Goal: Task Accomplishment & Management: Complete application form

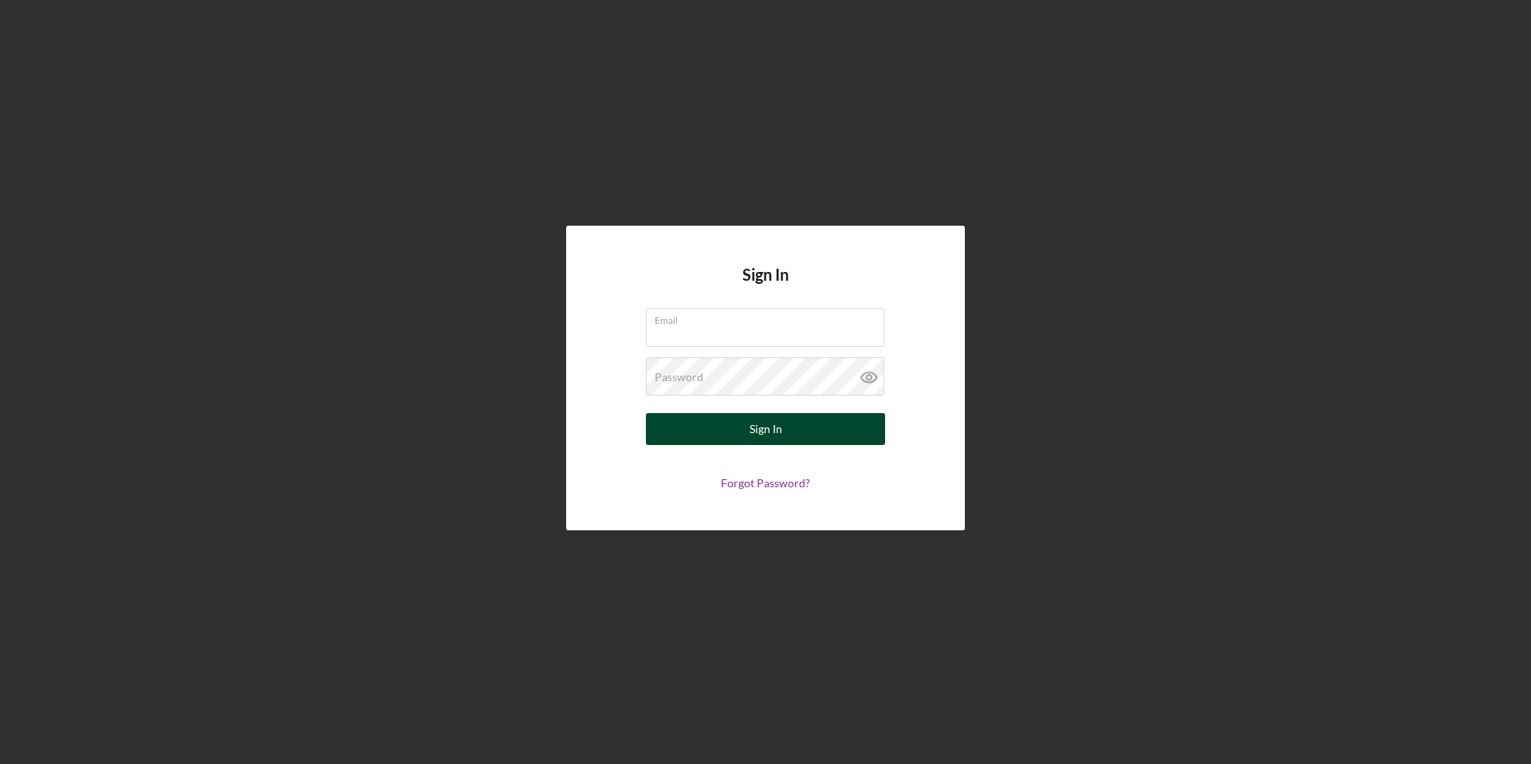
type input "[EMAIL_ADDRESS][DOMAIN_NAME]"
click at [741, 428] on button "Sign In" at bounding box center [765, 429] width 239 height 32
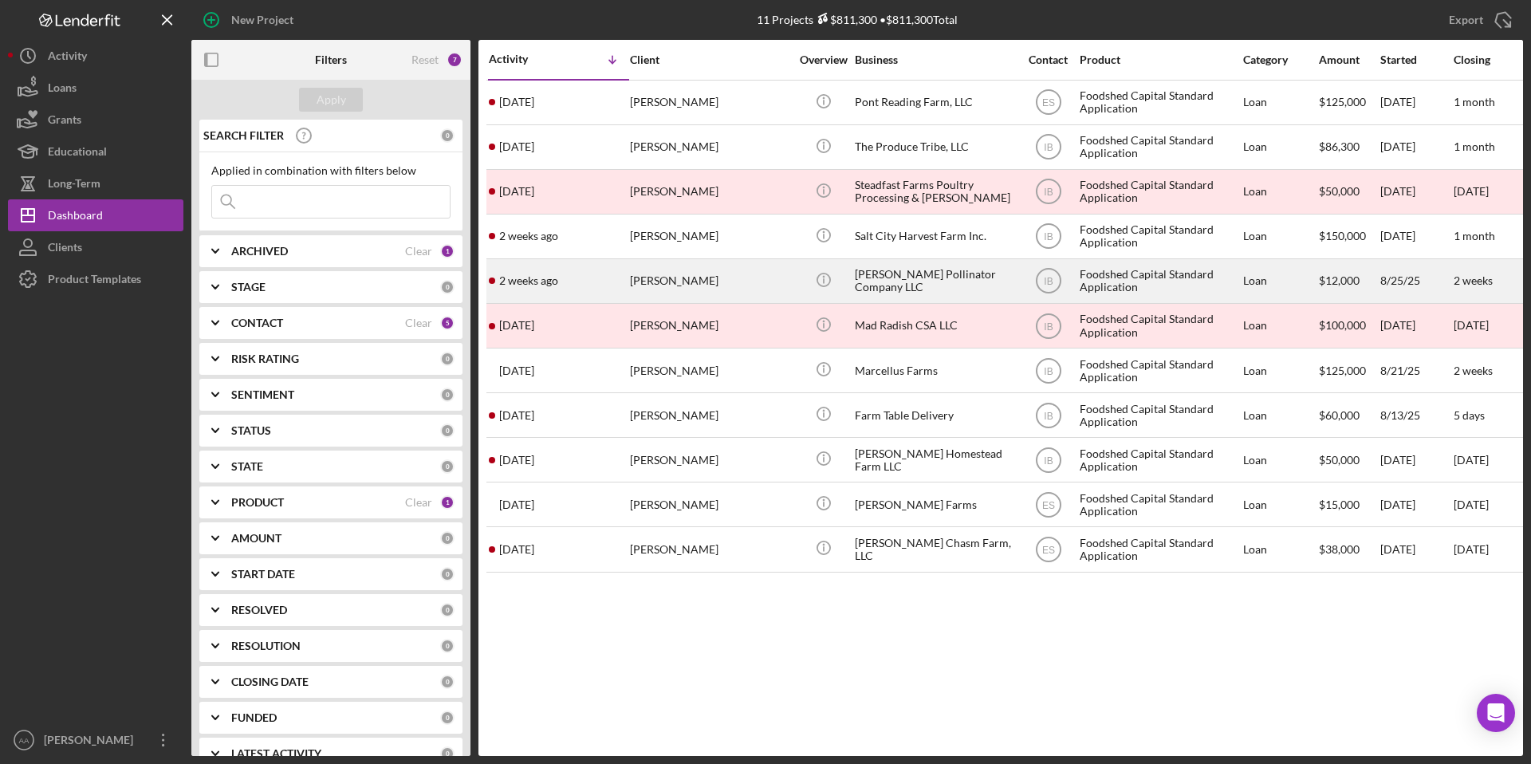
click at [912, 294] on div "[PERSON_NAME] Pollinator Company LLC" at bounding box center [934, 281] width 159 height 42
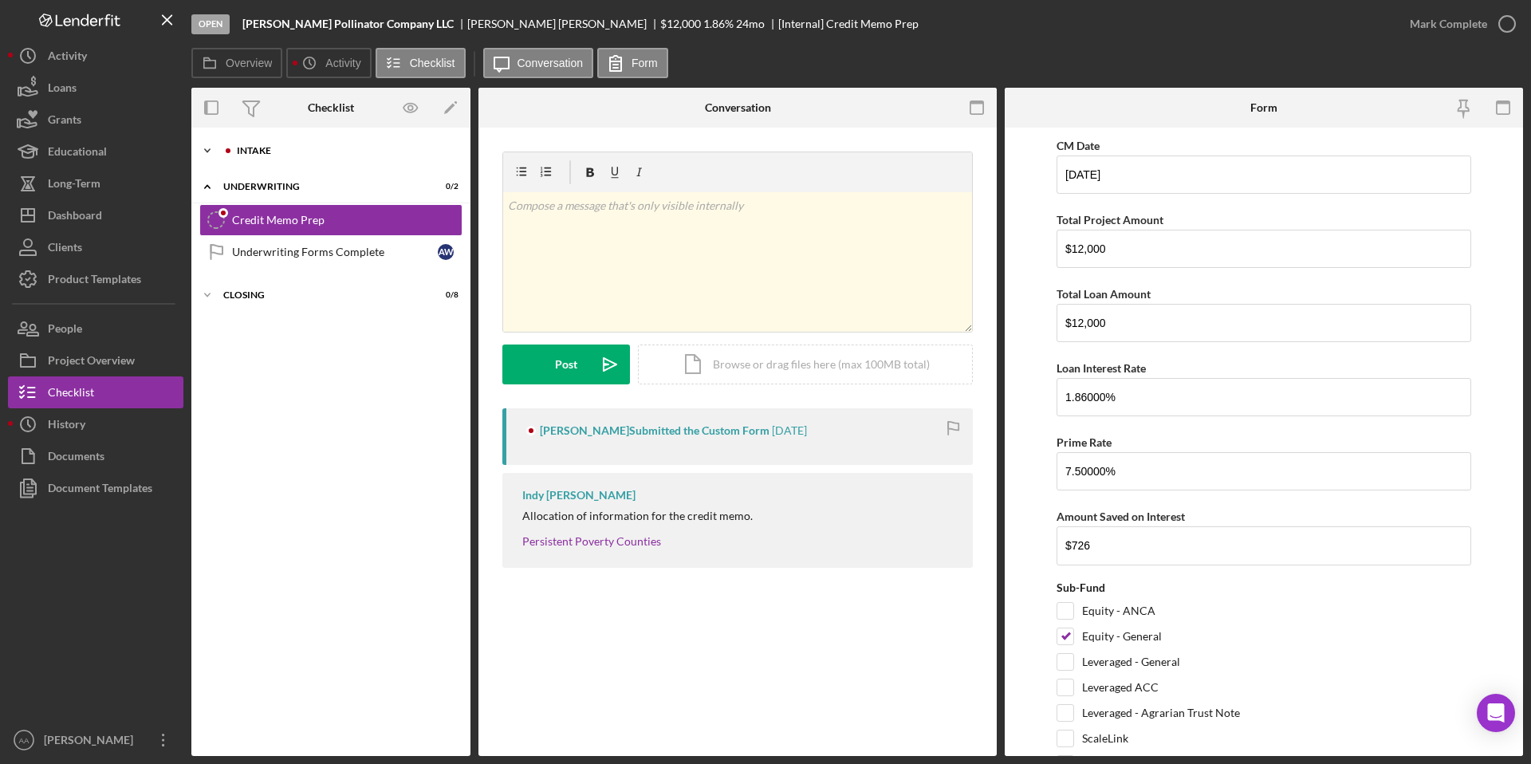
click at [303, 154] on div "Intake" at bounding box center [344, 151] width 214 height 10
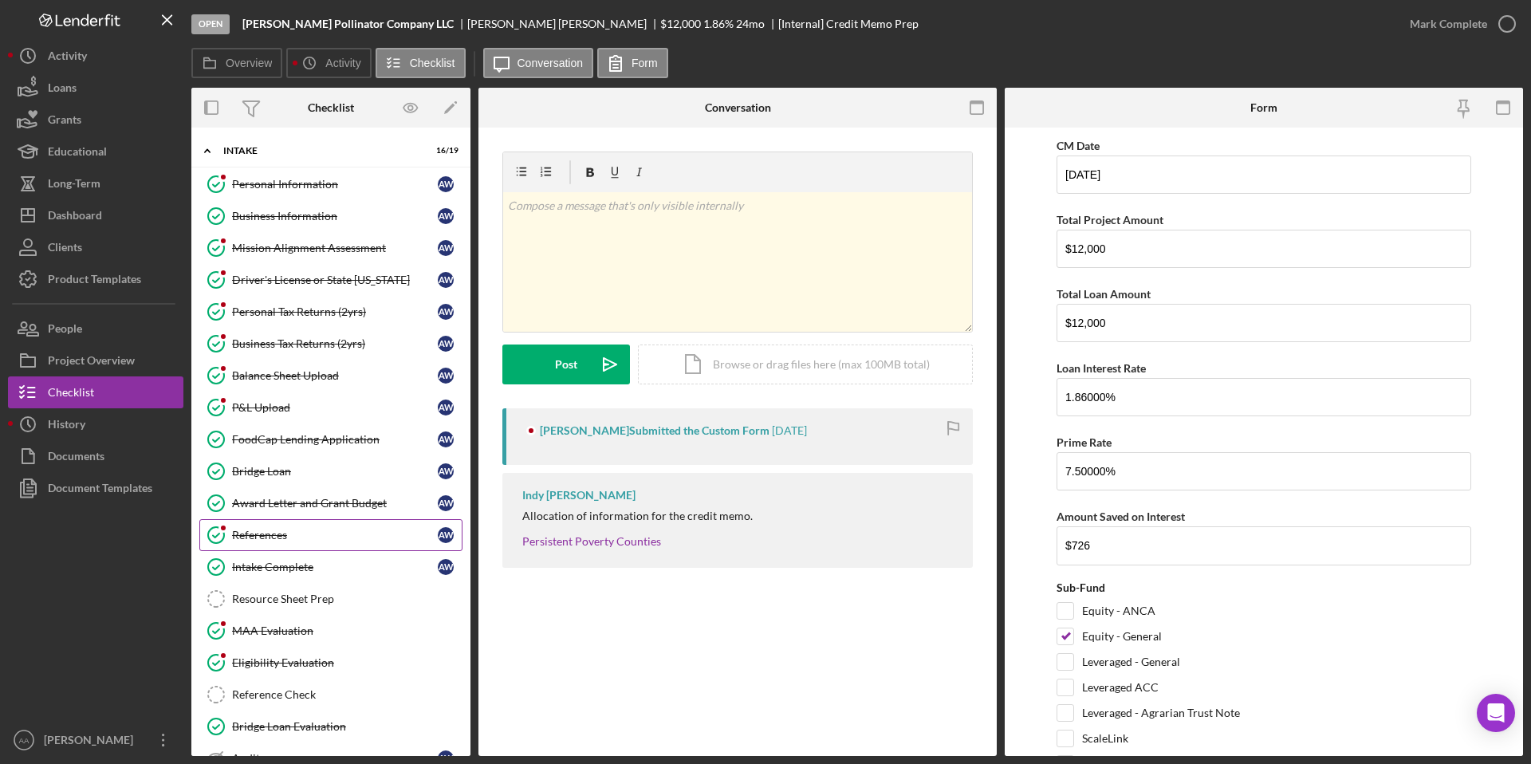
scroll to position [146, 0]
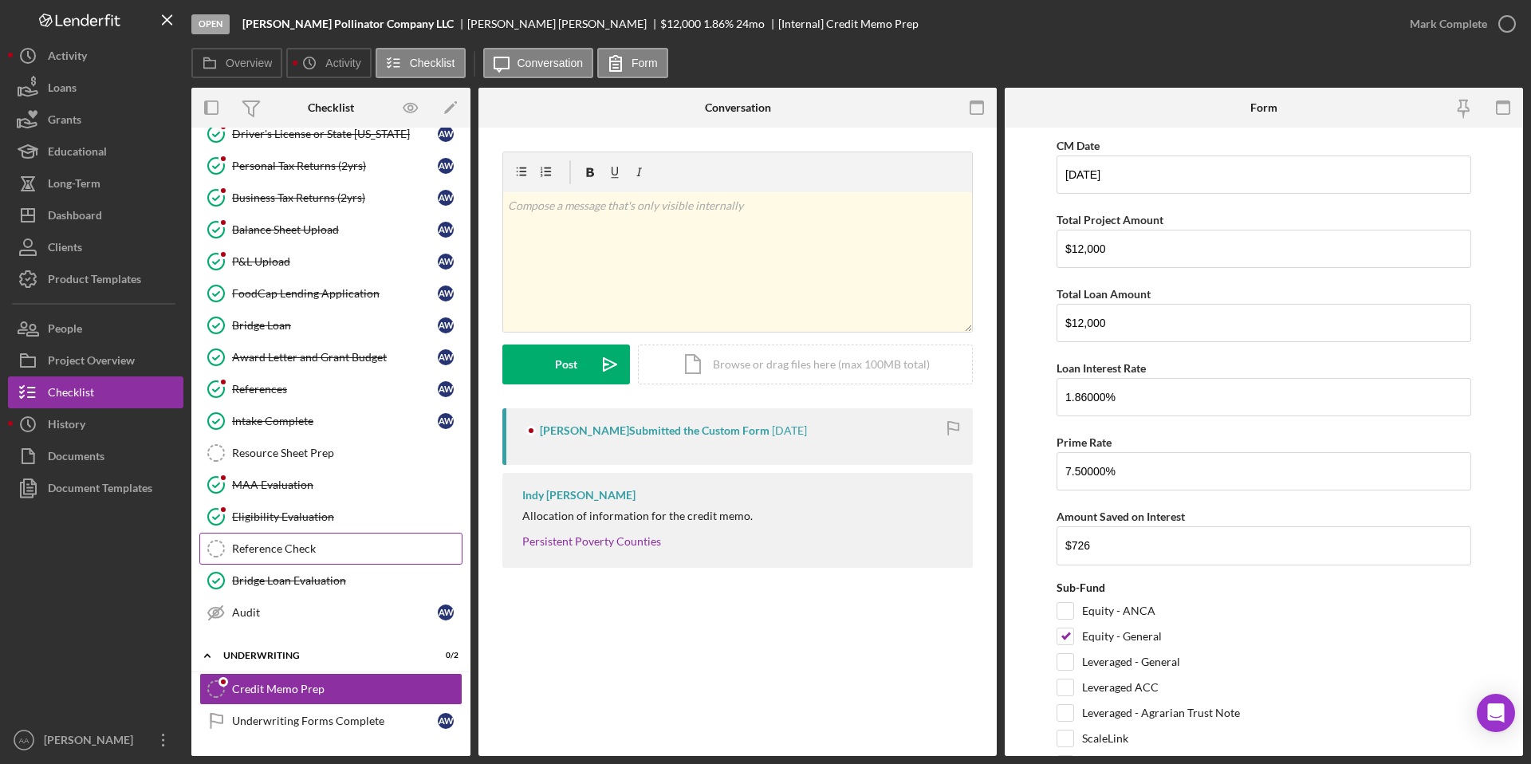
click at [279, 542] on div "Reference Check" at bounding box center [347, 548] width 230 height 13
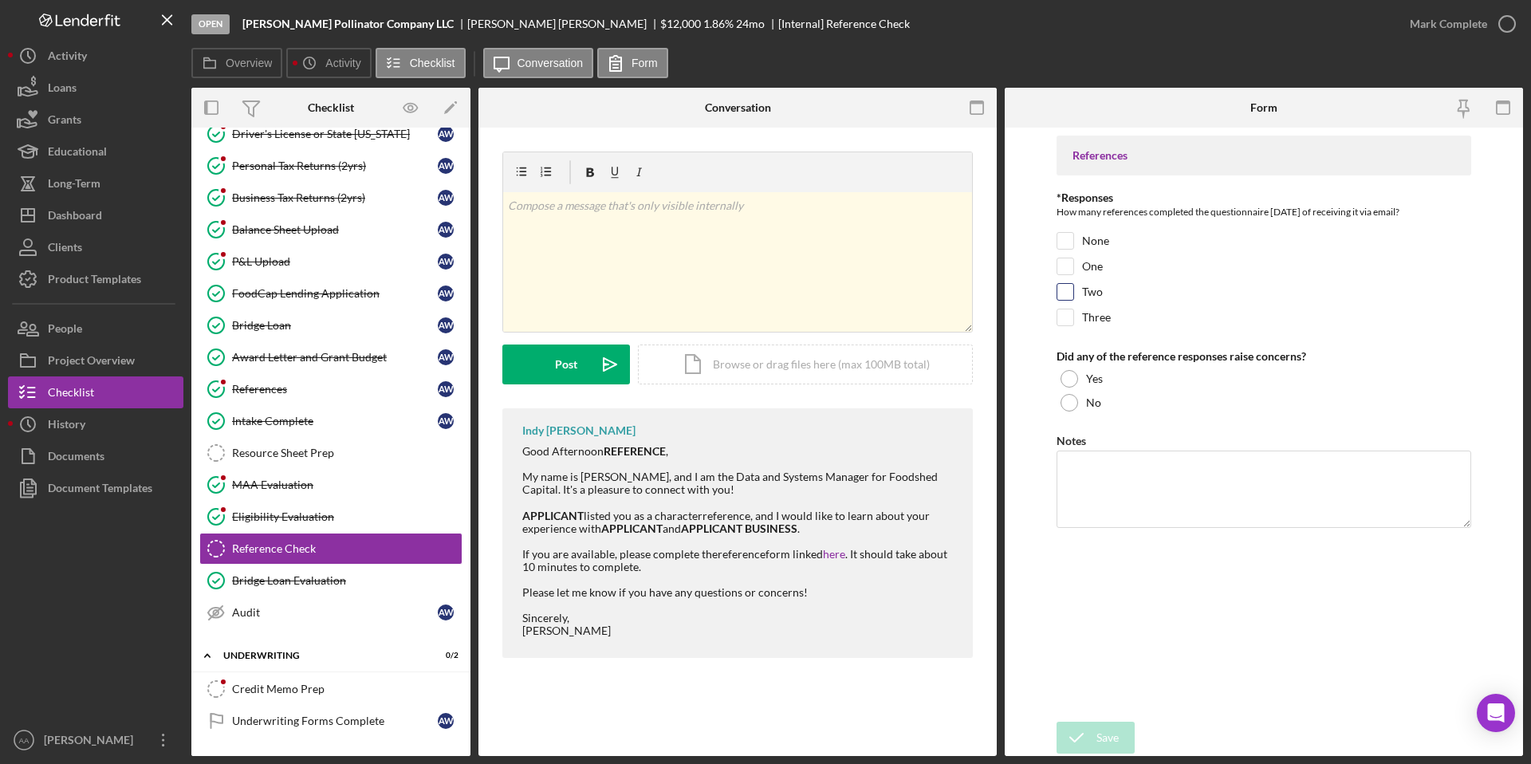
click at [1065, 287] on input "Two" at bounding box center [1065, 292] width 16 height 16
checkbox input "true"
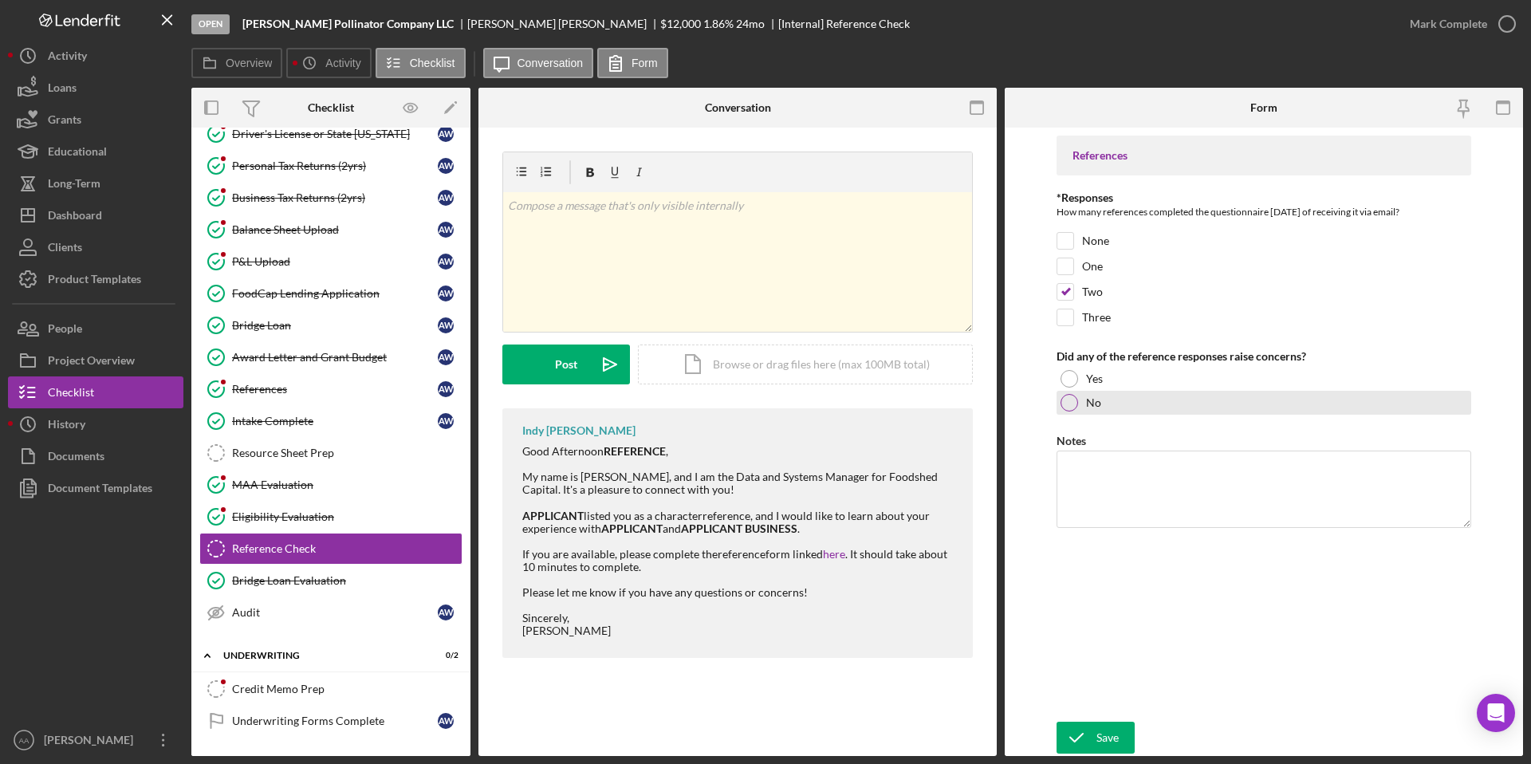
click at [1099, 404] on label "No" at bounding box center [1093, 402] width 15 height 13
click at [1102, 750] on div "Save" at bounding box center [1108, 738] width 22 height 32
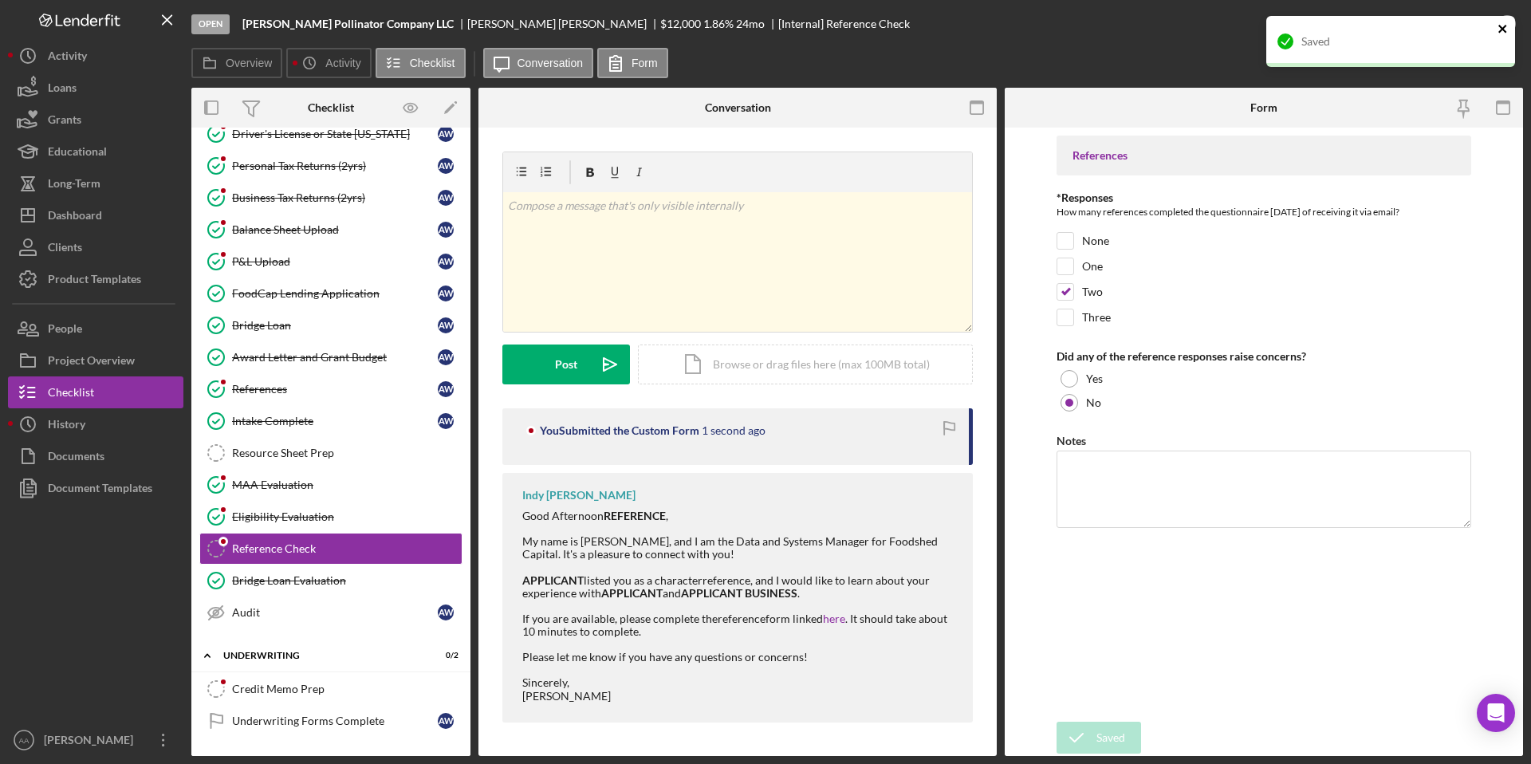
click at [1502, 22] on icon "close" at bounding box center [1503, 28] width 11 height 13
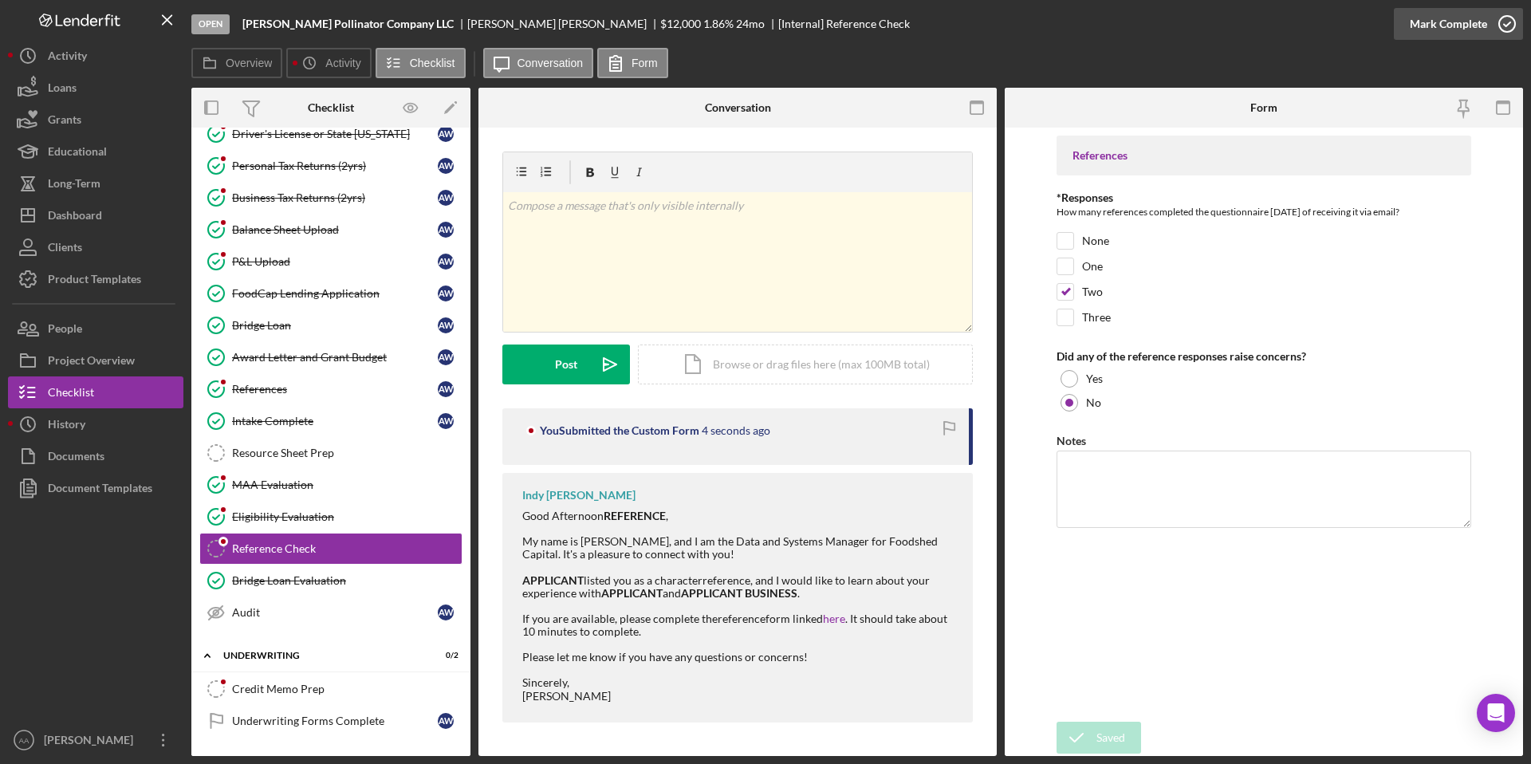
click at [1505, 22] on icon "button" at bounding box center [1507, 24] width 40 height 40
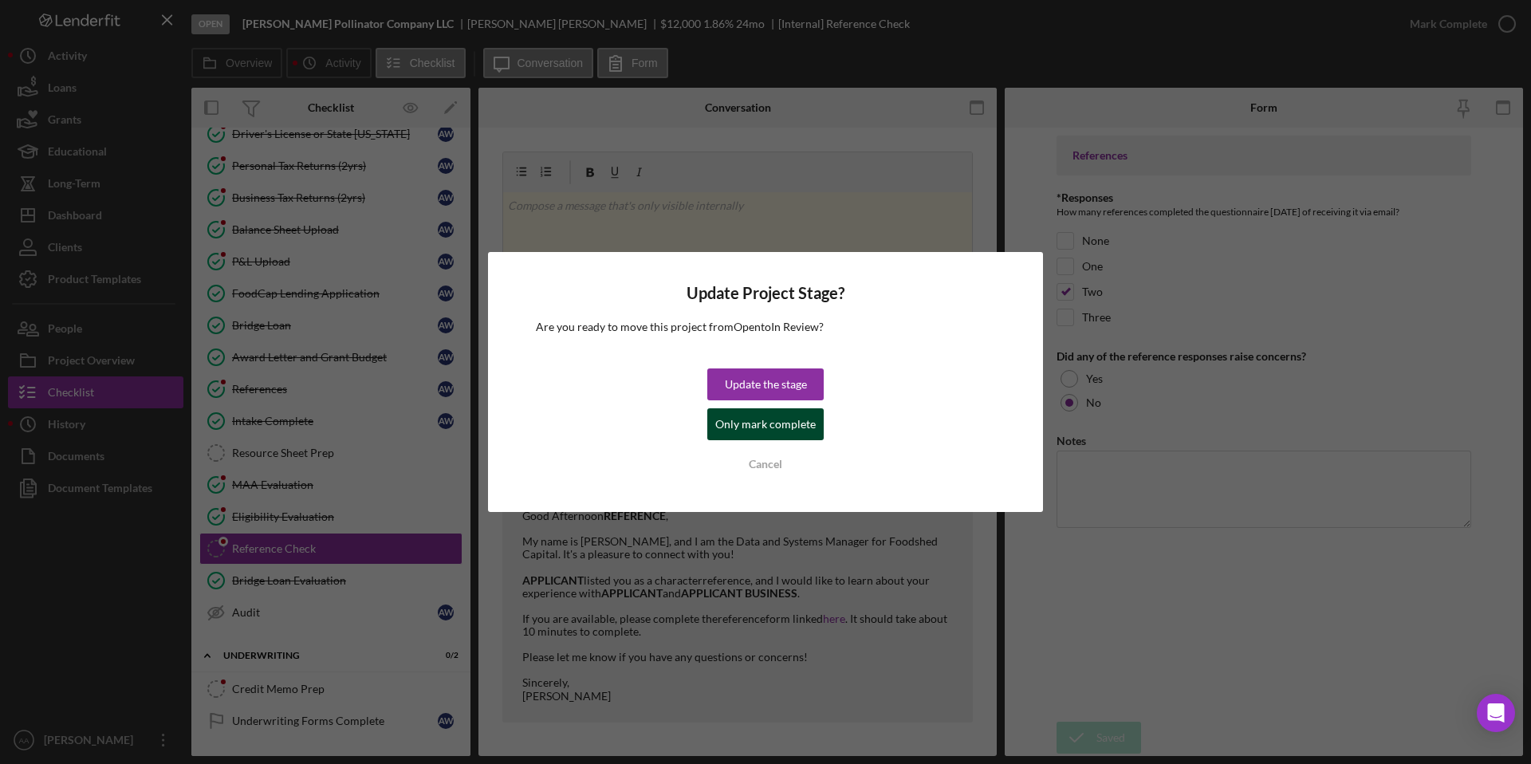
click at [807, 428] on div "Only mark complete" at bounding box center [765, 424] width 100 height 32
